Goal: Navigation & Orientation: Find specific page/section

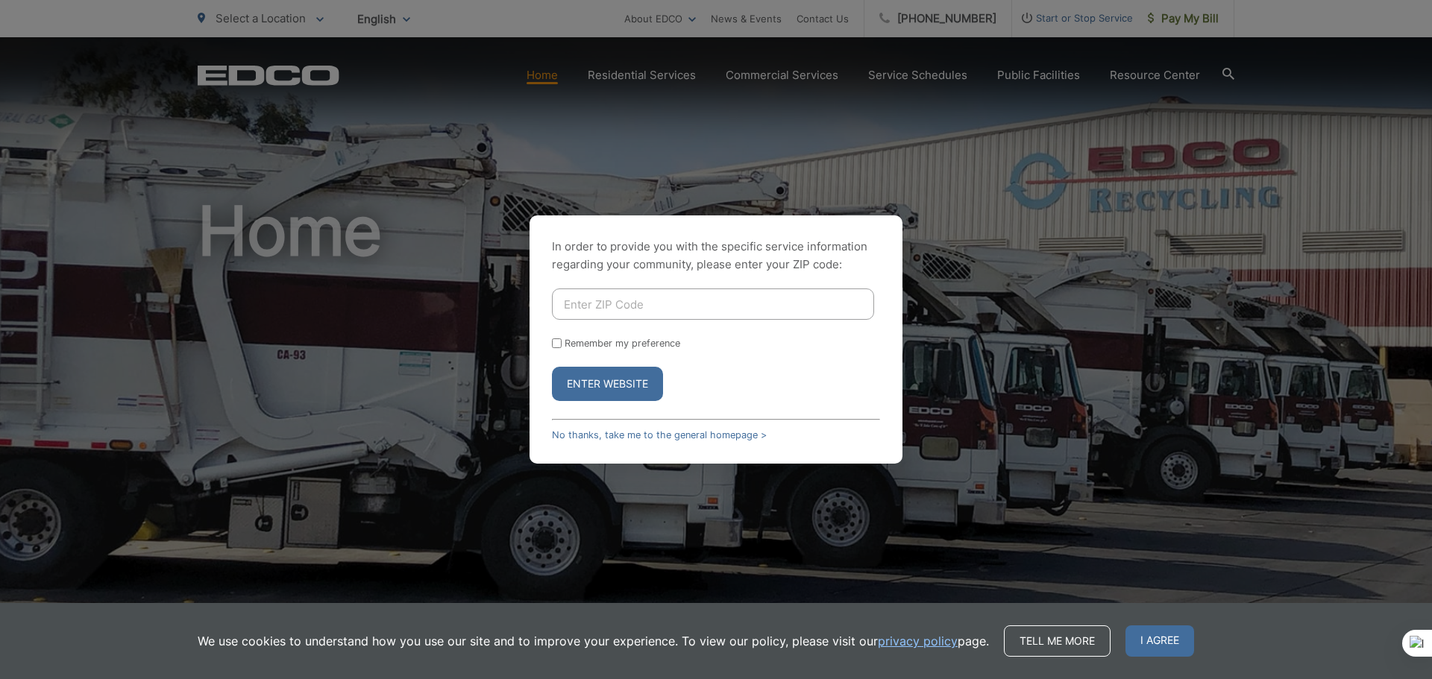
click at [1198, 15] on div "In order to provide you with the specific service information regarding your co…" at bounding box center [716, 339] width 1432 height 679
click at [698, 297] on input "Enter ZIP Code" at bounding box center [713, 304] width 322 height 31
type input "91941"
click at [552, 339] on input "Remember my preference" at bounding box center [557, 344] width 10 height 10
checkbox input "true"
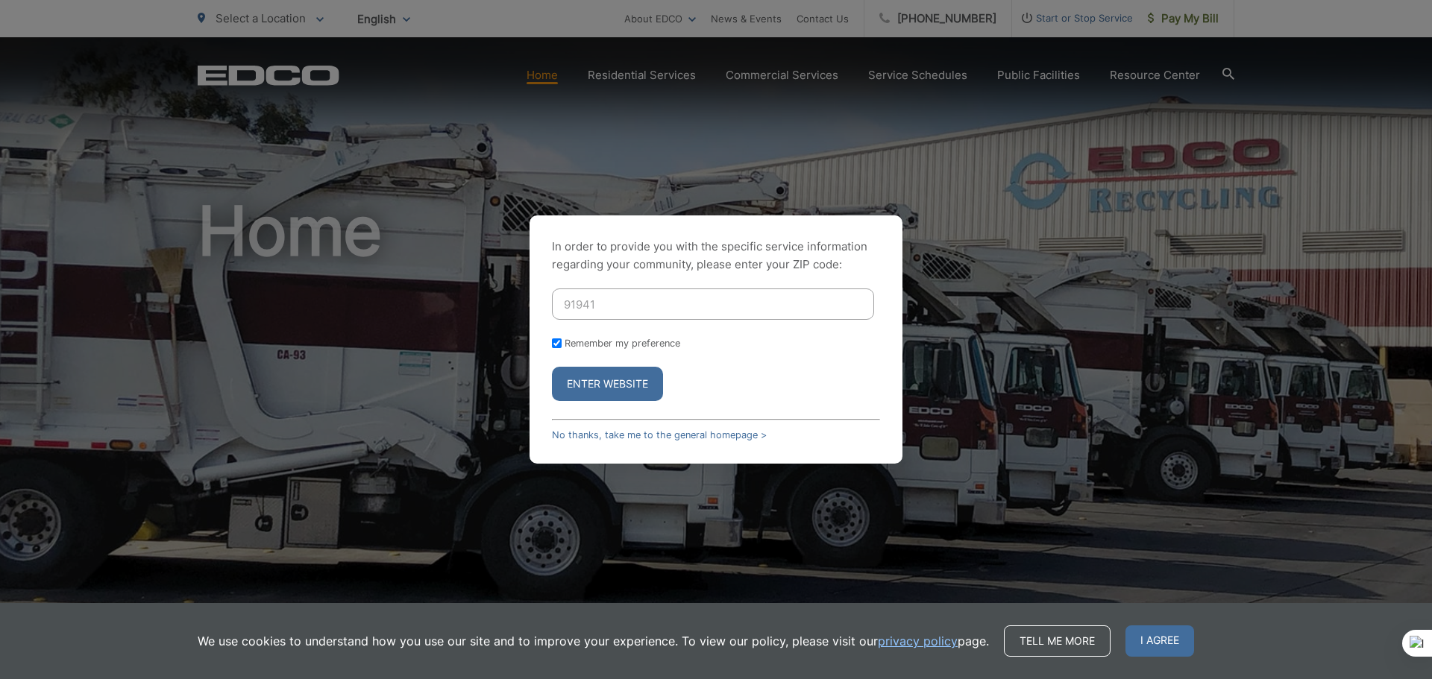
checkbox input "true"
click at [571, 377] on button "Enter Website" at bounding box center [607, 384] width 111 height 34
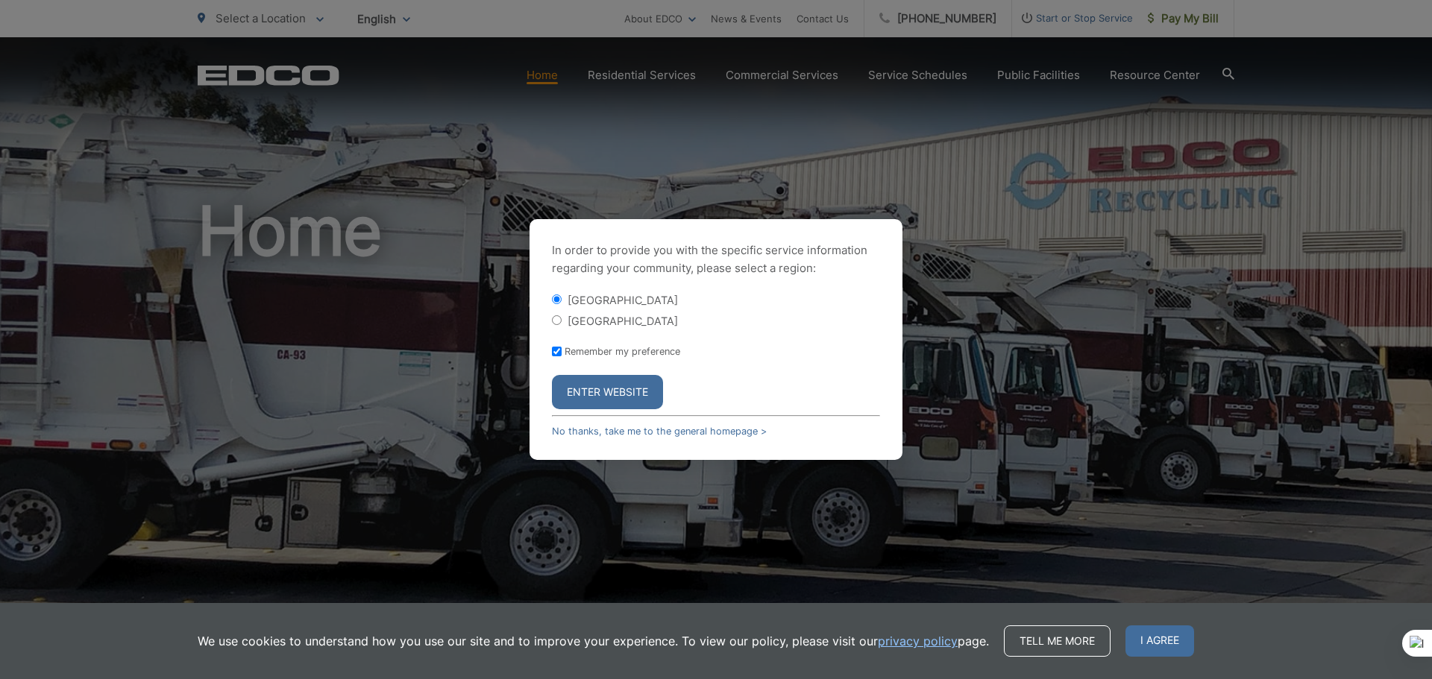
click at [556, 318] on input "[GEOGRAPHIC_DATA]" at bounding box center [557, 320] width 10 height 10
radio input "true"
click at [589, 390] on button "Enter Website" at bounding box center [607, 392] width 111 height 34
